Goal: Find specific page/section: Find specific page/section

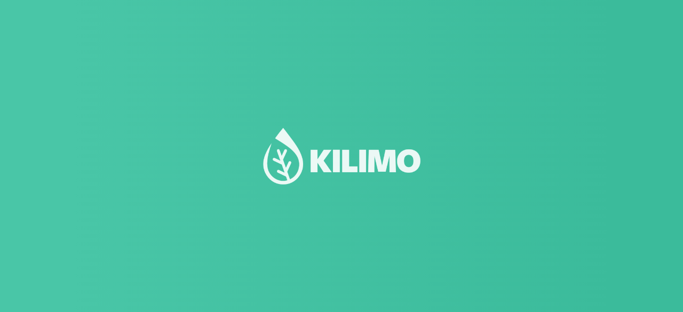
select select "1: Object"
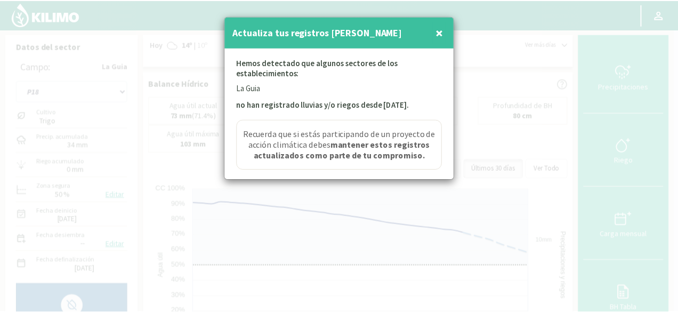
scroll to position [74, 0]
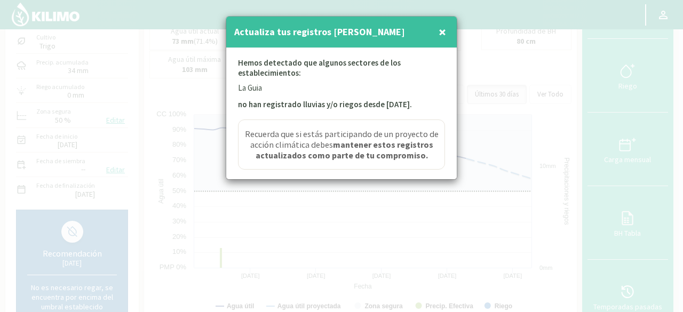
click at [439, 31] on span "×" at bounding box center [441, 32] width 7 height 18
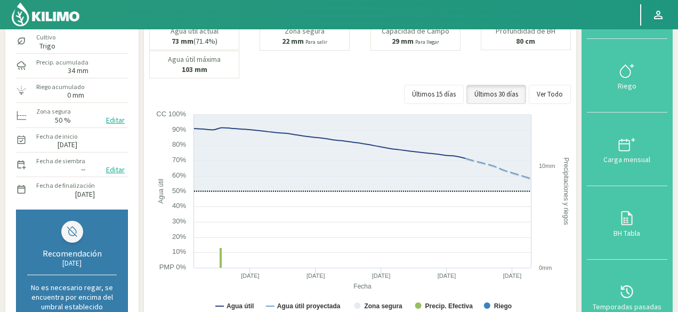
scroll to position [0, 0]
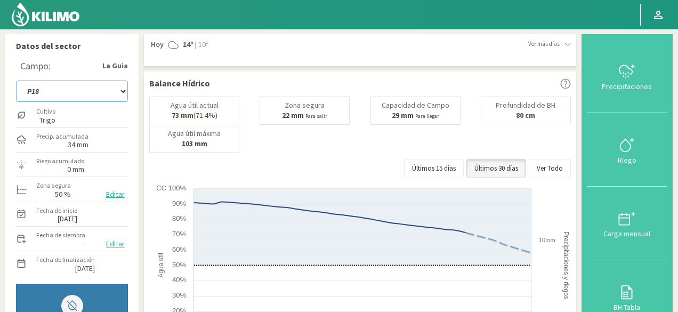
click at [105, 89] on select "P11B P18 P3A P7B SCP2A" at bounding box center [72, 91] width 112 height 21
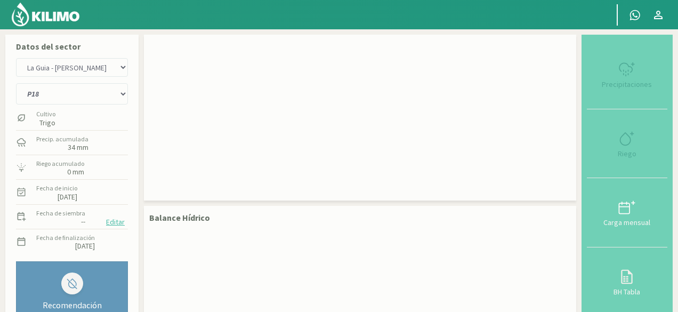
select select "1: Object"
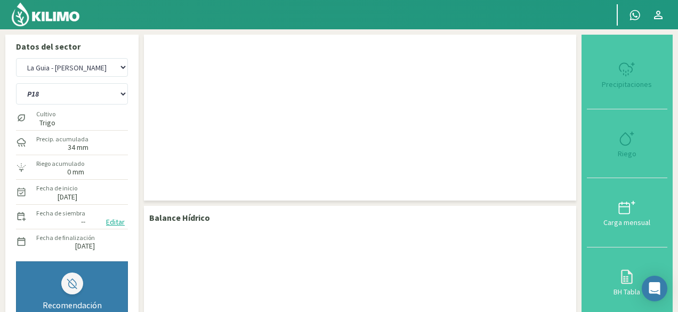
click at [205, 221] on p "Balance Hídrico" at bounding box center [179, 217] width 61 height 13
click at [85, 60] on select "La Guia La Guia - Bella Elena" at bounding box center [72, 67] width 112 height 19
click at [16, 58] on select "La Guia La Guia - Bella Elena" at bounding box center [72, 67] width 112 height 19
click at [77, 86] on select "P11B P18 P3A P7B SCP2A" at bounding box center [72, 93] width 112 height 21
click at [87, 90] on select "P11B P18 P3A P7B SCP2A" at bounding box center [72, 93] width 112 height 21
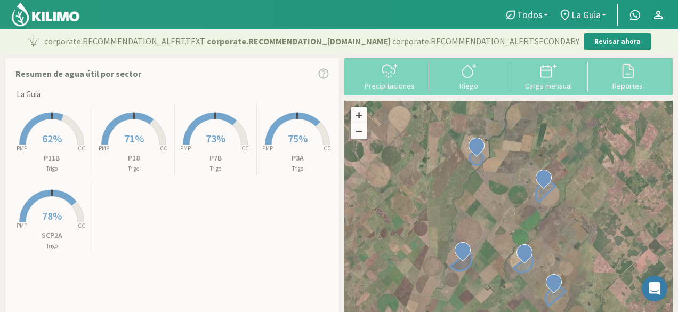
click at [573, 15] on span "La Guia" at bounding box center [586, 14] width 29 height 11
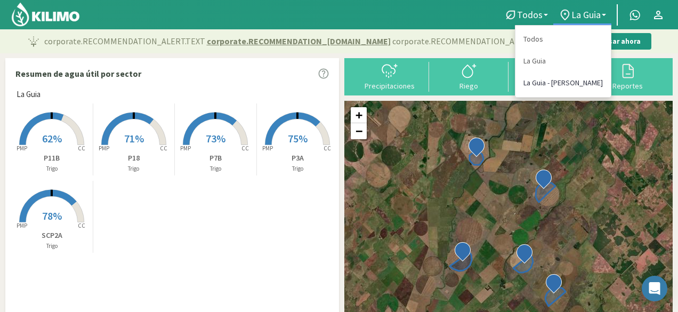
click at [568, 84] on link "La Guia - [PERSON_NAME]" at bounding box center [563, 83] width 95 height 22
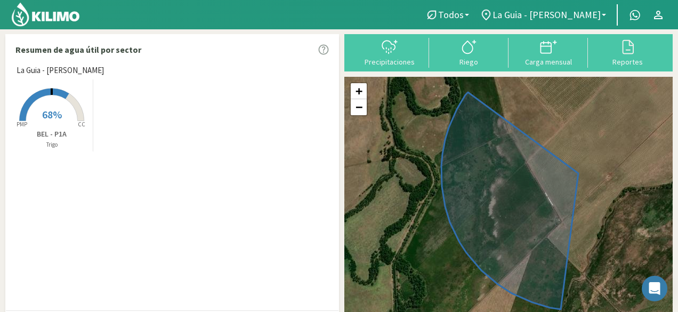
click at [71, 111] on rect at bounding box center [51, 121] width 85 height 85
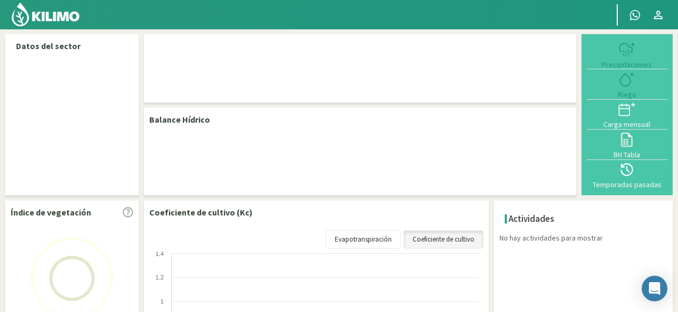
select select "1: Object"
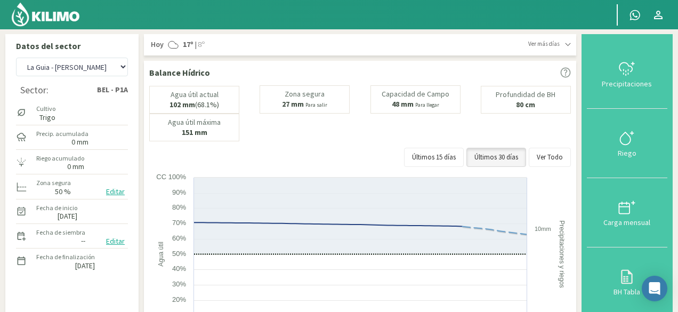
click at [535, 105] on b "80 cm" at bounding box center [525, 105] width 19 height 10
click at [459, 156] on button "Últimos 15 días" at bounding box center [434, 157] width 60 height 19
